Goal: Task Accomplishment & Management: Manage account settings

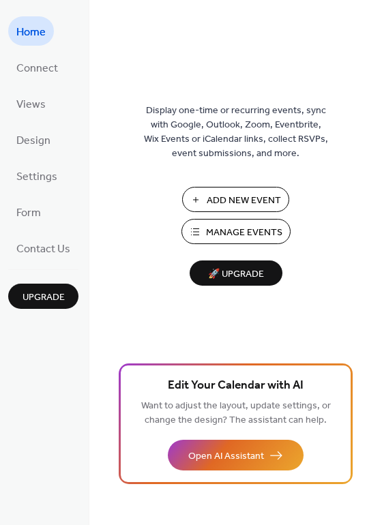
click at [231, 233] on span "Manage Events" at bounding box center [244, 233] width 76 height 14
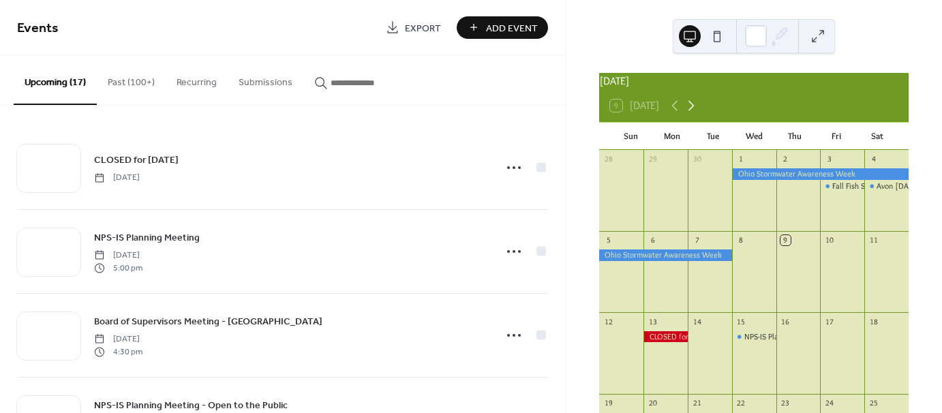
click at [690, 112] on icon at bounding box center [691, 106] width 16 height 16
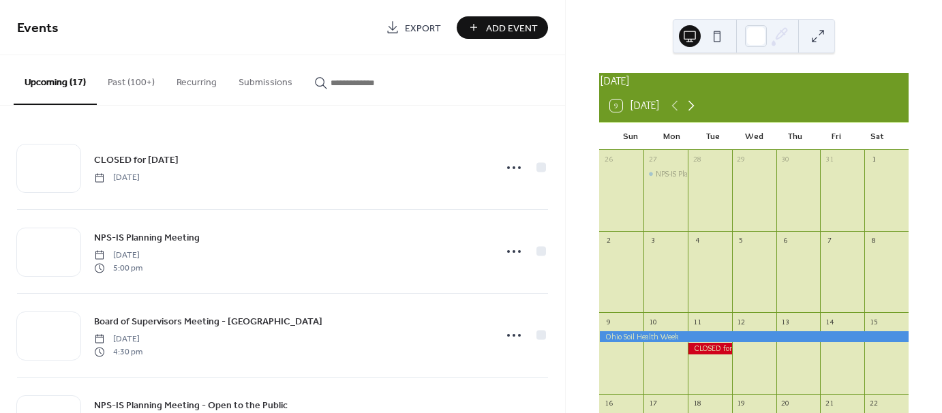
click at [690, 112] on icon at bounding box center [691, 106] width 16 height 16
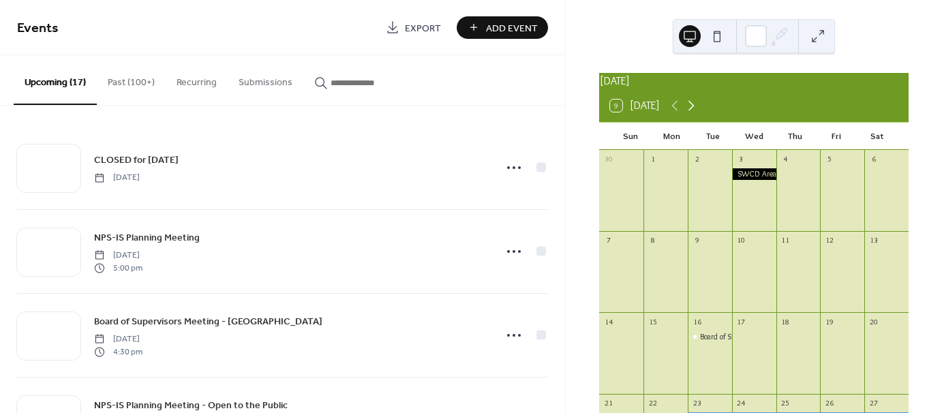
click at [690, 112] on icon at bounding box center [691, 106] width 16 height 16
click at [692, 113] on icon at bounding box center [691, 106] width 16 height 16
click at [672, 112] on icon at bounding box center [675, 106] width 16 height 16
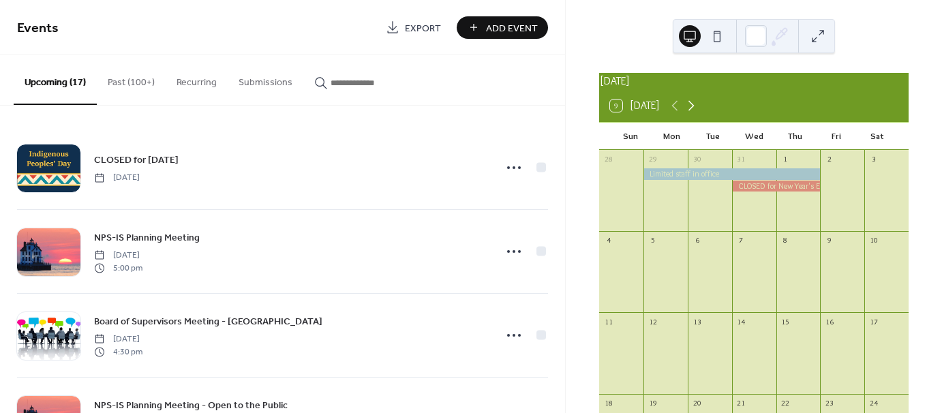
click at [690, 113] on icon at bounding box center [691, 106] width 16 height 16
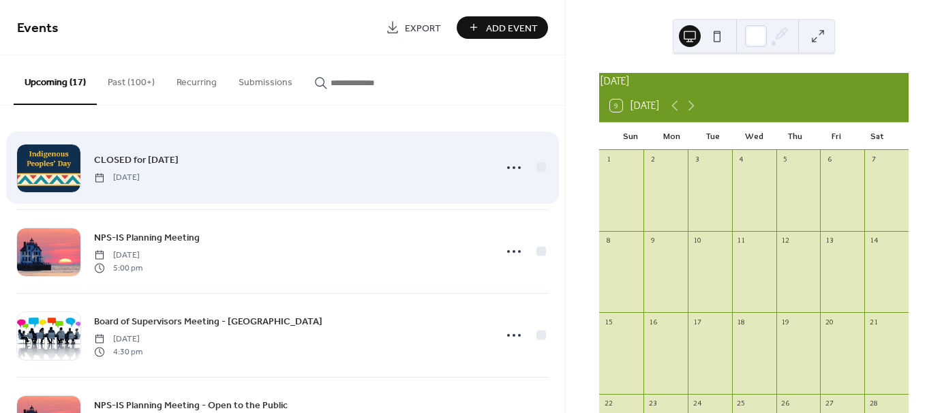
scroll to position [136, 0]
